Goal: Task Accomplishment & Management: Use online tool/utility

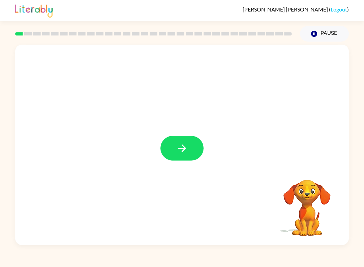
click at [175, 160] on button "button" at bounding box center [182, 148] width 43 height 25
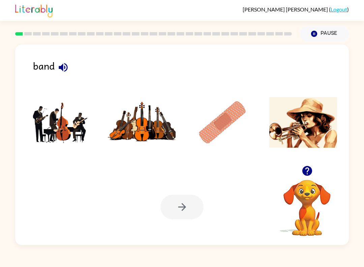
click at [319, 138] on img at bounding box center [304, 122] width 68 height 51
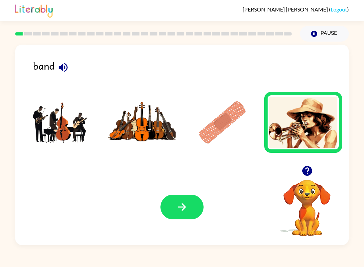
click at [187, 199] on button "button" at bounding box center [182, 206] width 43 height 25
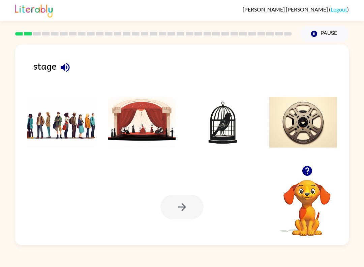
click at [233, 135] on img at bounding box center [223, 122] width 68 height 51
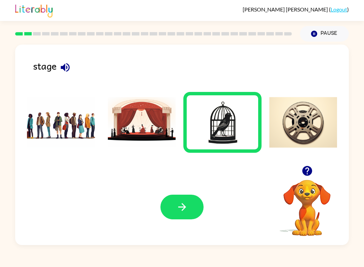
click at [183, 213] on button "button" at bounding box center [182, 206] width 43 height 25
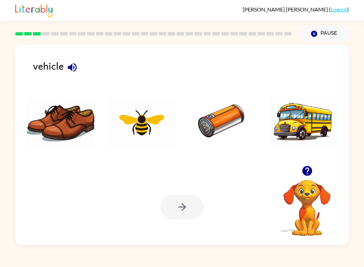
click at [209, 123] on img at bounding box center [223, 122] width 68 height 51
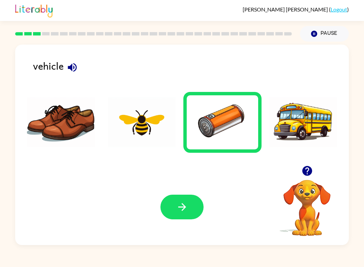
click at [188, 228] on div "Your browser must support playing .mp4 files to use Literably. Please try using…" at bounding box center [182, 207] width 334 height 76
click at [193, 193] on div "Your browser must support playing .mp4 files to use Literably. Please try using…" at bounding box center [182, 207] width 334 height 76
click at [192, 205] on button "button" at bounding box center [182, 206] width 43 height 25
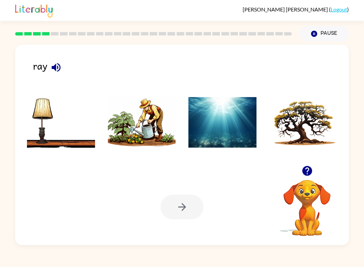
click at [153, 128] on img at bounding box center [142, 122] width 68 height 51
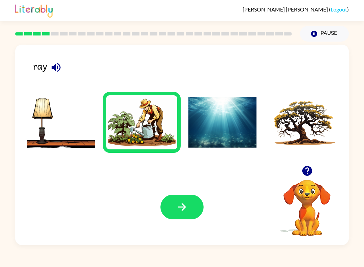
click at [206, 195] on div "Your browser must support playing .mp4 files to use Literably. Please try using…" at bounding box center [182, 207] width 334 height 76
click at [180, 208] on icon "button" at bounding box center [182, 207] width 12 height 12
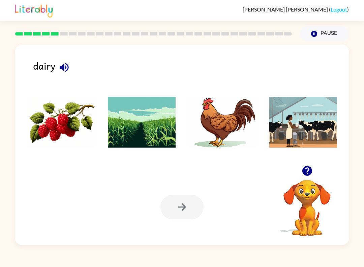
click at [312, 110] on img at bounding box center [304, 122] width 68 height 51
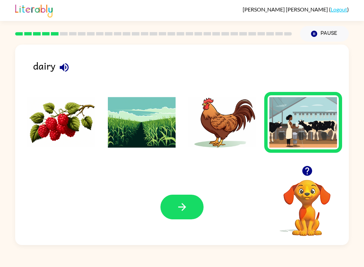
click at [187, 215] on button "button" at bounding box center [182, 206] width 43 height 25
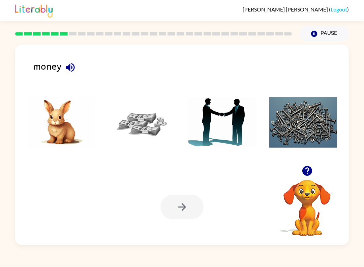
click at [24, 64] on div "money Your browser must support playing .mp4 files to use Literably. Please try…" at bounding box center [182, 145] width 334 height 200
click at [127, 115] on img at bounding box center [142, 122] width 68 height 51
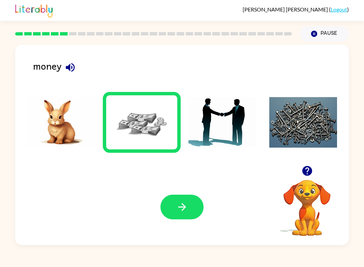
click at [189, 213] on button "button" at bounding box center [182, 206] width 43 height 25
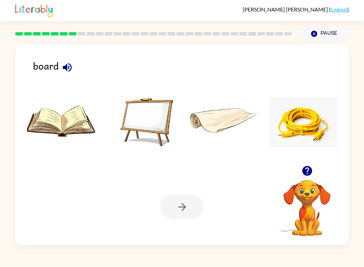
click at [153, 126] on img at bounding box center [142, 122] width 68 height 51
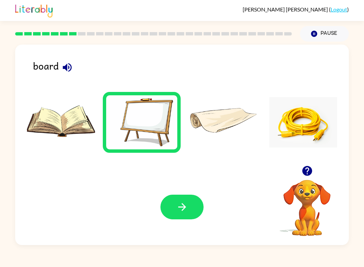
click at [192, 219] on button "button" at bounding box center [182, 206] width 43 height 25
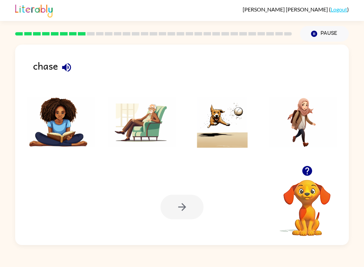
click at [234, 129] on img at bounding box center [223, 122] width 68 height 51
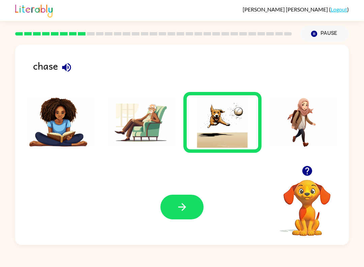
click at [178, 229] on div "Your browser must support playing .mp4 files to use Literably. Please try using…" at bounding box center [182, 207] width 334 height 76
click at [192, 195] on button "button" at bounding box center [182, 206] width 43 height 25
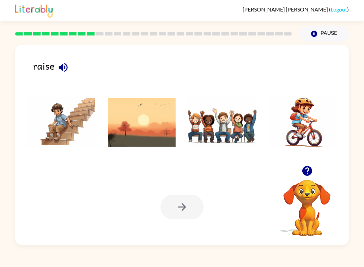
click at [301, 138] on img at bounding box center [304, 122] width 68 height 51
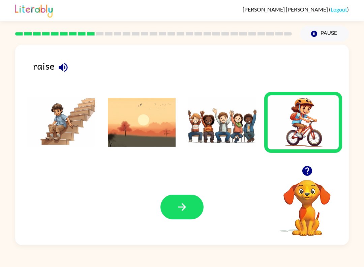
click at [191, 208] on button "button" at bounding box center [182, 206] width 43 height 25
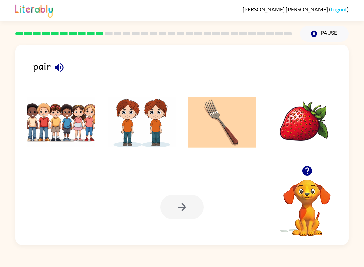
click at [25, 124] on li at bounding box center [61, 122] width 78 height 61
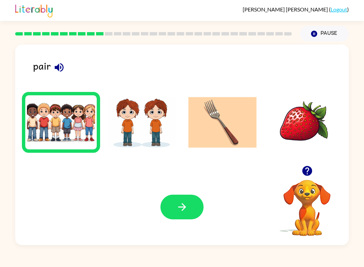
click at [193, 219] on button "button" at bounding box center [182, 206] width 43 height 25
click at [195, 221] on div "Your browser must support playing .mp4 files to use Literably. Please try using…" at bounding box center [182, 207] width 334 height 76
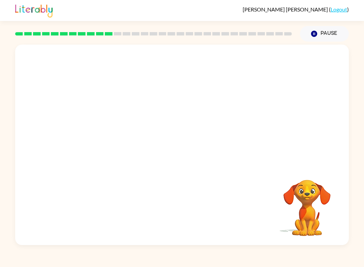
click at [286, 13] on div "[PERSON_NAME] ( Logout )" at bounding box center [182, 10] width 334 height 21
click at [184, 156] on button "button" at bounding box center [182, 148] width 43 height 25
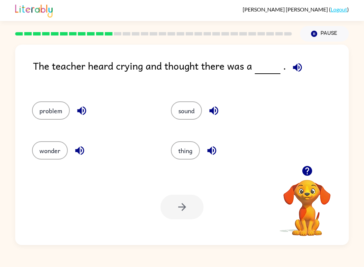
click at [49, 60] on div "The teacher heard crying and thought there was a ." at bounding box center [191, 73] width 316 height 30
click at [181, 119] on button "sound" at bounding box center [186, 110] width 31 height 18
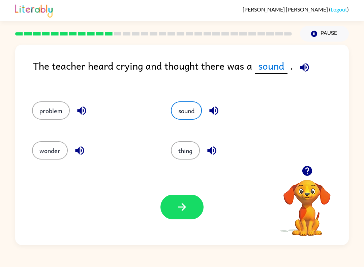
click at [188, 214] on button "button" at bounding box center [182, 206] width 43 height 25
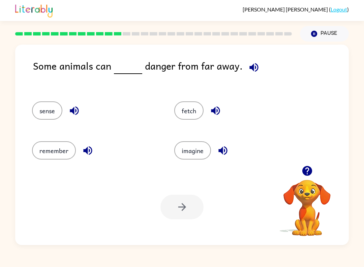
click at [184, 104] on button "fetch" at bounding box center [188, 110] width 29 height 18
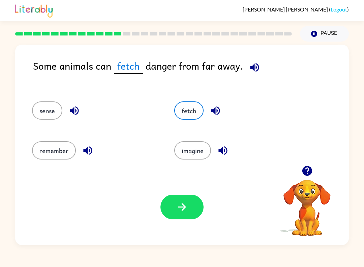
click at [175, 228] on div "Your browser must support playing .mp4 files to use Literably. Please try using…" at bounding box center [182, 207] width 334 height 76
click at [180, 200] on button "button" at bounding box center [182, 206] width 43 height 25
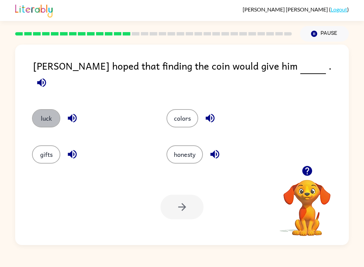
click at [37, 114] on button "luck" at bounding box center [46, 118] width 28 height 18
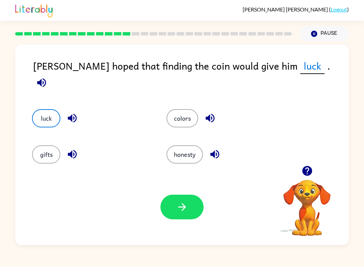
click at [184, 210] on icon "button" at bounding box center [182, 207] width 12 height 12
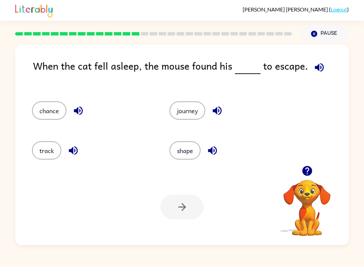
click at [184, 108] on button "journey" at bounding box center [188, 110] width 36 height 18
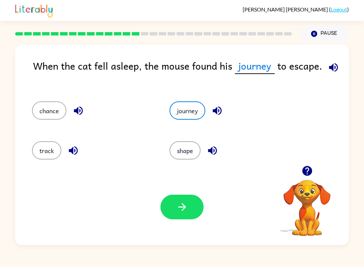
click at [185, 201] on icon "button" at bounding box center [182, 207] width 12 height 12
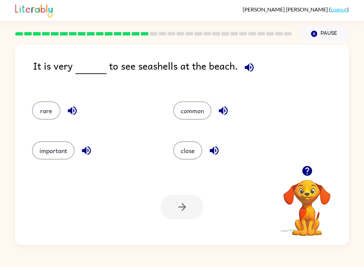
click at [190, 156] on button "close" at bounding box center [187, 150] width 29 height 18
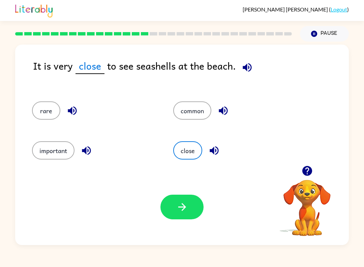
click at [183, 223] on div "Your browser must support playing .mp4 files to use Literably. Please try using…" at bounding box center [182, 207] width 334 height 76
click at [189, 215] on button "button" at bounding box center [182, 206] width 43 height 25
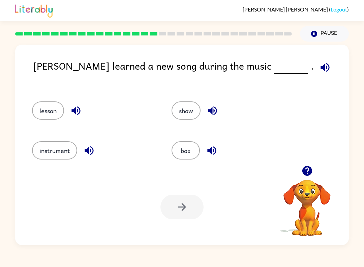
click at [200, 153] on button "box" at bounding box center [186, 150] width 28 height 18
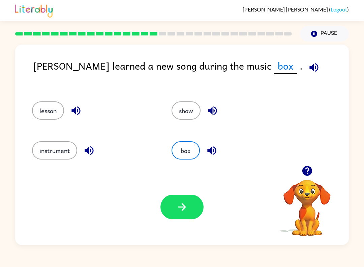
click at [190, 213] on button "button" at bounding box center [182, 206] width 43 height 25
click at [190, 213] on div at bounding box center [182, 206] width 43 height 25
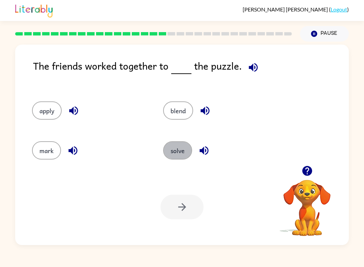
click at [169, 154] on button "solve" at bounding box center [177, 150] width 29 height 18
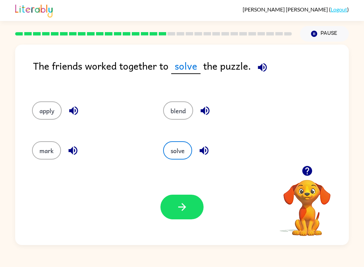
click at [194, 209] on button "button" at bounding box center [182, 206] width 43 height 25
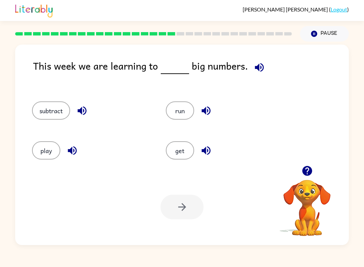
click at [213, 97] on div "run" at bounding box center [220, 108] width 134 height 40
click at [194, 111] on button "run" at bounding box center [180, 110] width 28 height 18
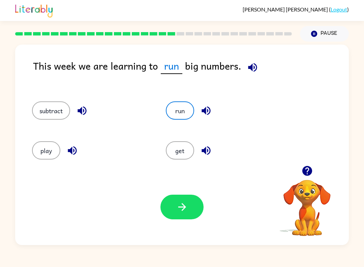
click at [199, 215] on button "button" at bounding box center [182, 206] width 43 height 25
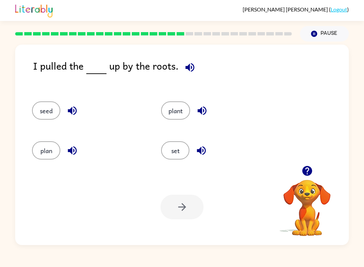
click at [37, 107] on button "seed" at bounding box center [46, 110] width 28 height 18
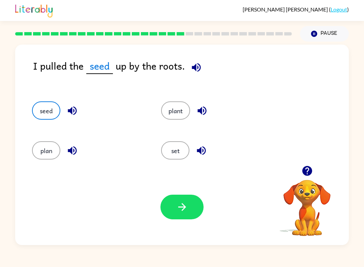
click at [184, 195] on button "button" at bounding box center [182, 206] width 43 height 25
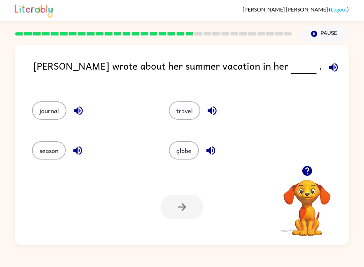
click at [177, 152] on button "globe" at bounding box center [184, 150] width 30 height 18
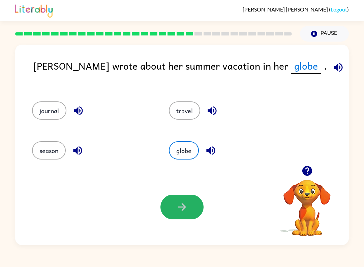
click at [179, 200] on button "button" at bounding box center [182, 206] width 43 height 25
click at [192, 211] on div at bounding box center [182, 206] width 43 height 25
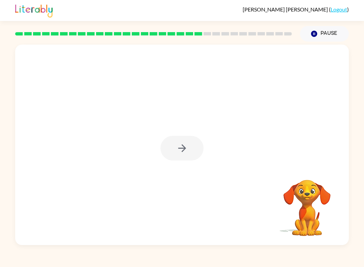
click at [182, 150] on div at bounding box center [182, 148] width 43 height 25
click at [185, 144] on icon "button" at bounding box center [182, 148] width 12 height 12
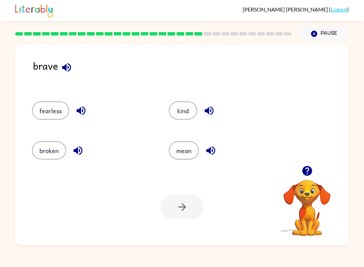
click at [182, 151] on button "mean" at bounding box center [184, 150] width 30 height 18
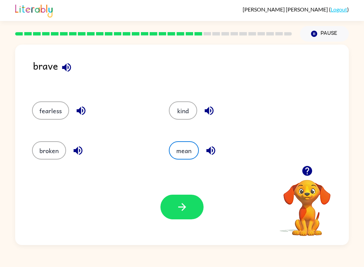
click at [188, 200] on button "button" at bounding box center [182, 206] width 43 height 25
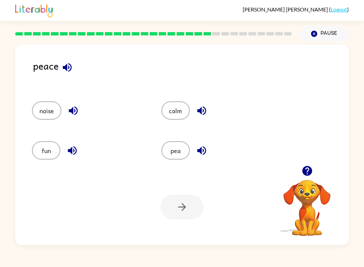
click at [177, 151] on button "pea" at bounding box center [176, 150] width 28 height 18
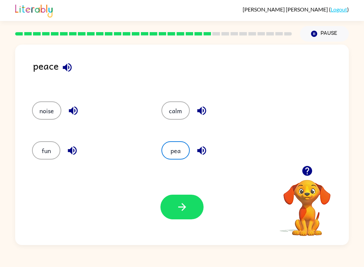
click at [186, 213] on icon "button" at bounding box center [182, 207] width 12 height 12
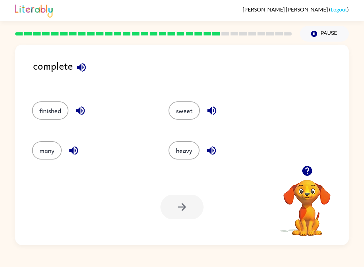
click at [184, 199] on div at bounding box center [182, 206] width 43 height 25
click at [194, 153] on button "heavy" at bounding box center [184, 150] width 31 height 18
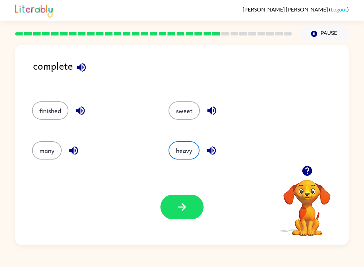
click at [191, 203] on button "button" at bounding box center [182, 206] width 43 height 25
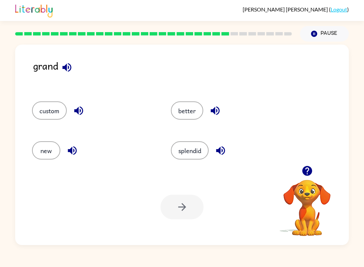
click at [200, 150] on button "splendid" at bounding box center [190, 150] width 38 height 18
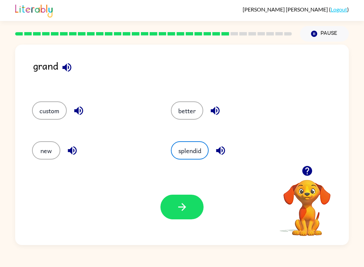
click at [186, 219] on button "button" at bounding box center [182, 206] width 43 height 25
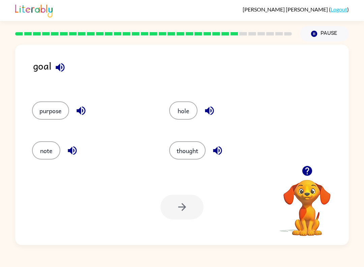
click at [45, 148] on button "note" at bounding box center [46, 150] width 28 height 18
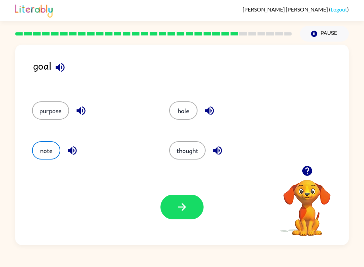
click at [188, 212] on button "button" at bounding box center [182, 206] width 43 height 25
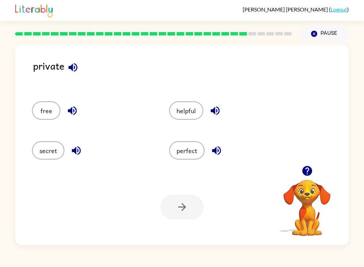
click at [41, 114] on button "free" at bounding box center [46, 110] width 28 height 18
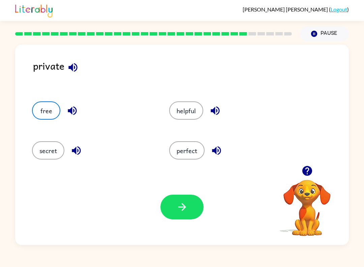
click at [192, 212] on button "button" at bounding box center [182, 206] width 43 height 25
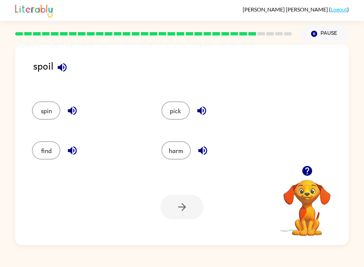
click at [190, 212] on div at bounding box center [182, 206] width 43 height 25
click at [187, 199] on div at bounding box center [182, 206] width 43 height 25
click at [187, 210] on div at bounding box center [182, 206] width 43 height 25
click at [184, 211] on div at bounding box center [182, 206] width 43 height 25
click at [181, 211] on div at bounding box center [182, 206] width 43 height 25
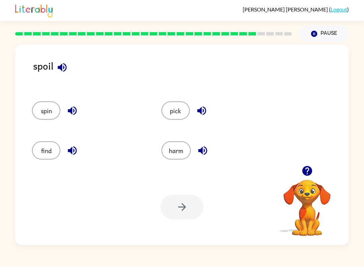
click at [181, 211] on div at bounding box center [182, 206] width 43 height 25
click at [51, 111] on button "spin" at bounding box center [46, 110] width 28 height 18
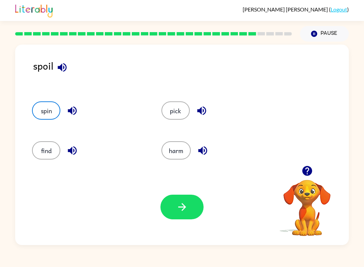
click at [184, 215] on button "button" at bounding box center [182, 206] width 43 height 25
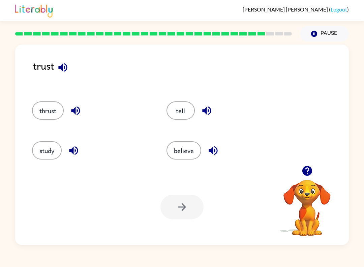
click at [188, 117] on button "tell" at bounding box center [181, 110] width 28 height 18
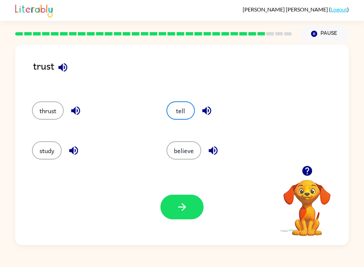
click at [186, 210] on icon "button" at bounding box center [182, 207] width 12 height 12
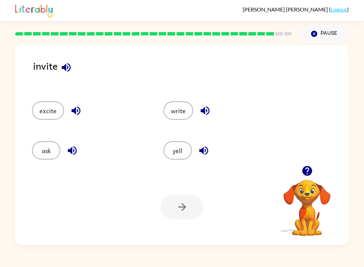
click at [174, 155] on button "yell" at bounding box center [178, 150] width 28 height 18
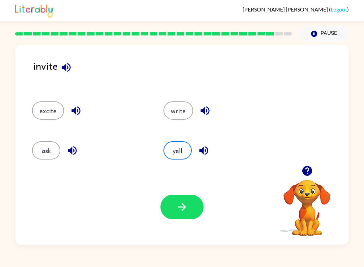
click at [191, 214] on button "button" at bounding box center [182, 206] width 43 height 25
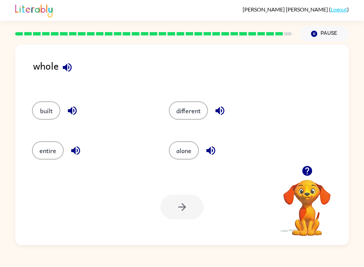
click at [189, 149] on button "alone" at bounding box center [184, 150] width 30 height 18
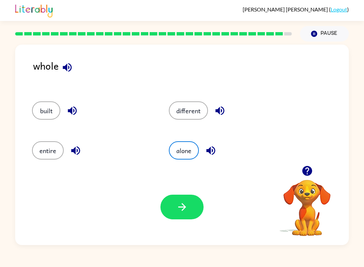
click at [184, 202] on icon "button" at bounding box center [182, 207] width 12 height 12
